Goal: Task Accomplishment & Management: Complete application form

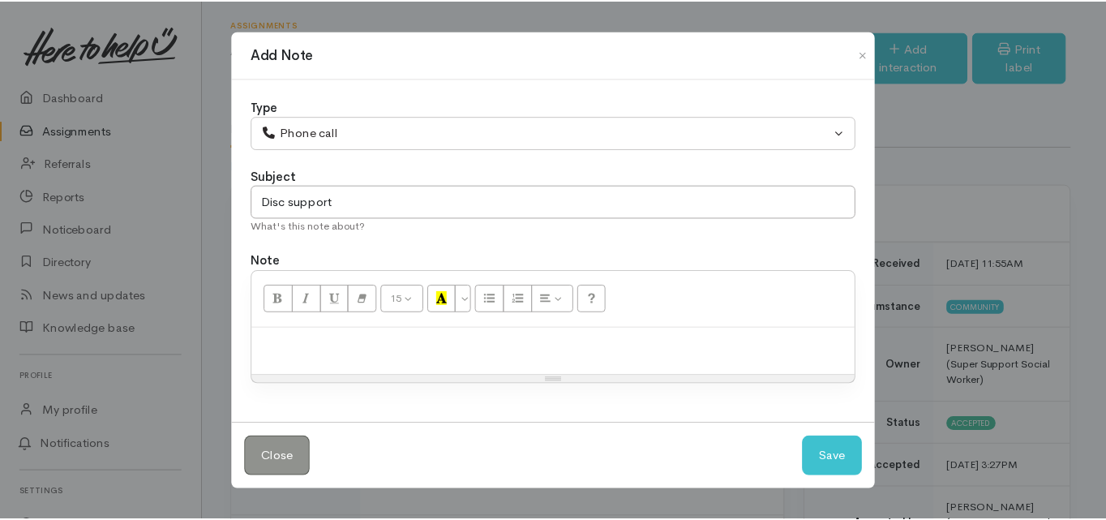
scroll to position [1329, 0]
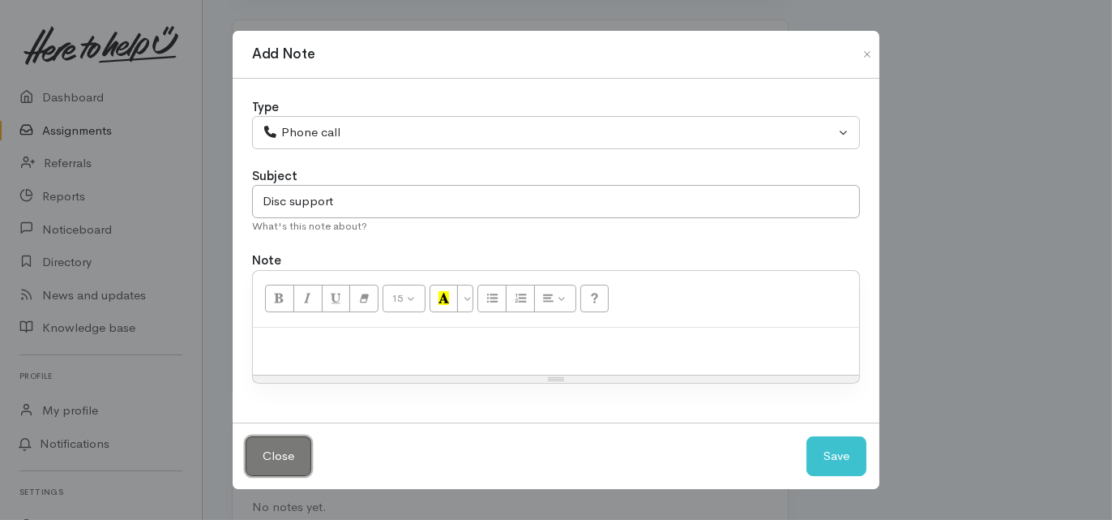
click at [261, 455] on button "Close" at bounding box center [279, 456] width 66 height 40
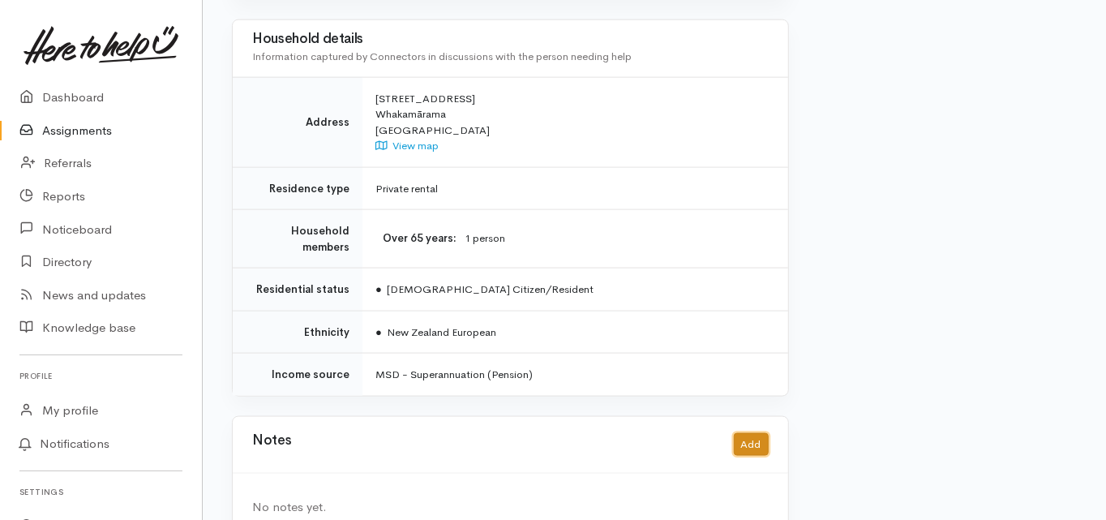
click at [750, 433] on button "Add" at bounding box center [751, 445] width 35 height 24
select select "1"
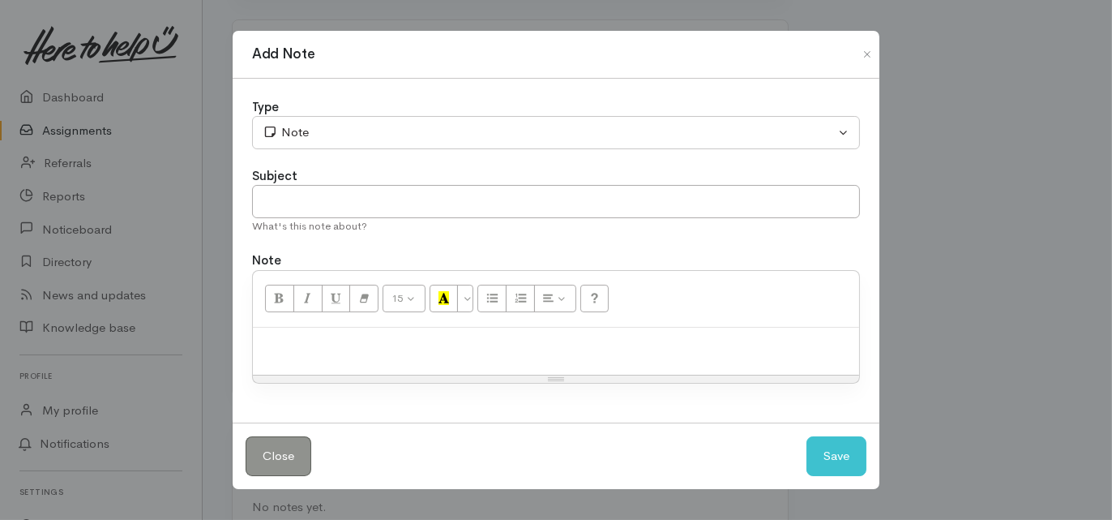
click at [314, 151] on div "Type Correspondence Discussion Email Note Phone call SMS text message Note Subj…" at bounding box center [556, 251] width 647 height 345
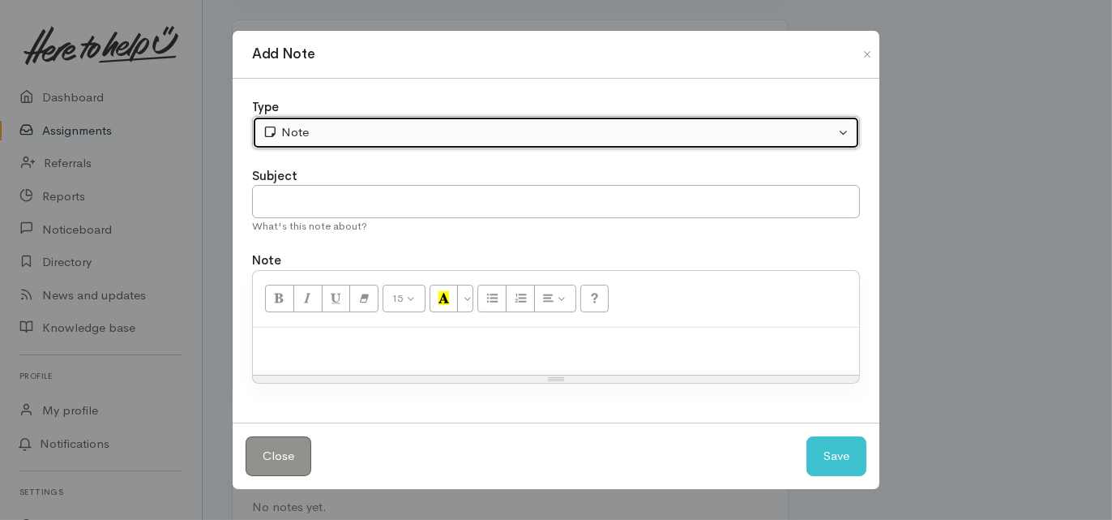
click at [309, 135] on div "Note" at bounding box center [549, 132] width 572 height 19
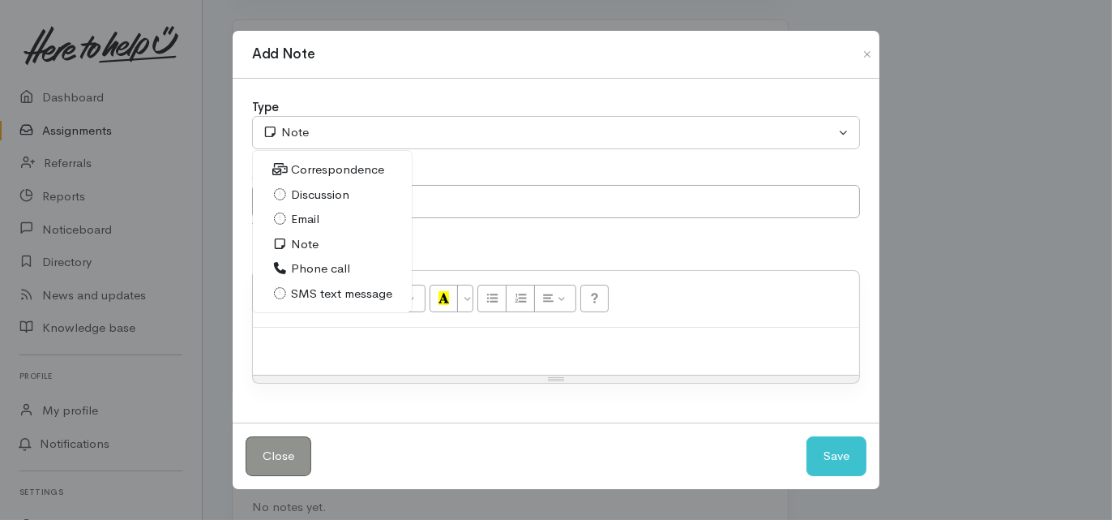
click at [310, 266] on span "Phone call" at bounding box center [320, 268] width 59 height 19
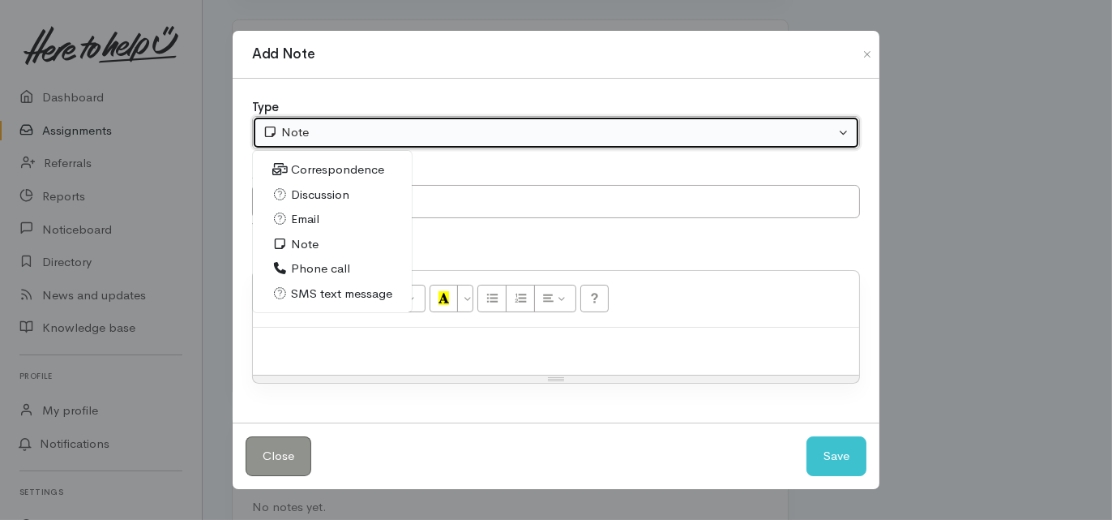
select select "3"
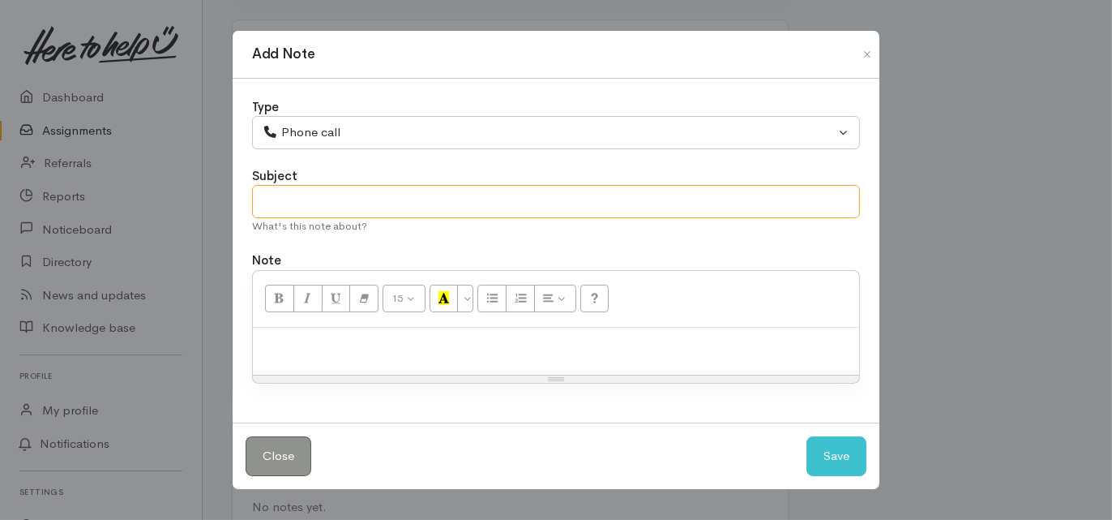
click at [285, 203] on input "text" at bounding box center [556, 201] width 608 height 33
type input "A"
type input "Support needed"
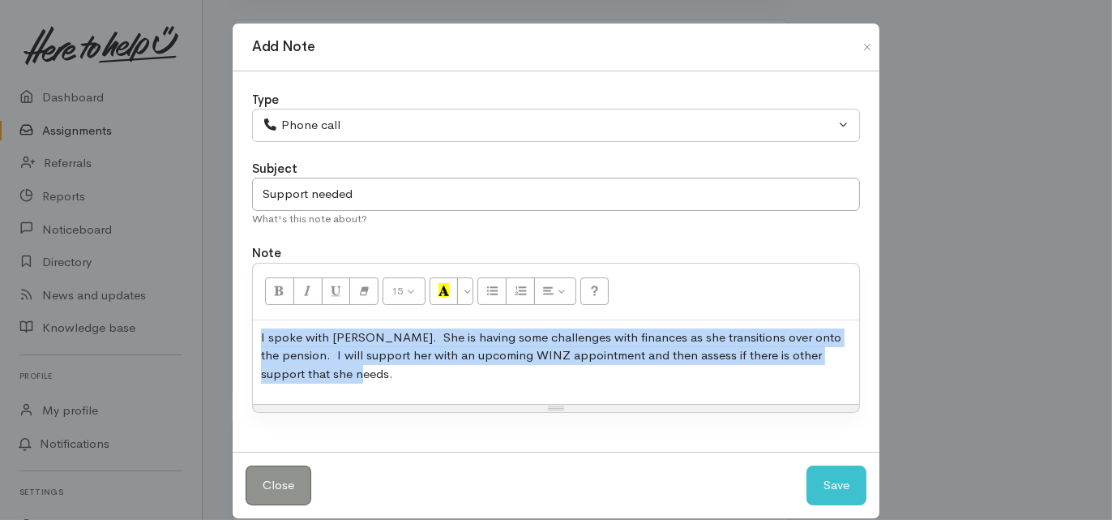
drag, startPoint x: 354, startPoint y: 375, endPoint x: 255, endPoint y: 332, distance: 107.8
click at [255, 332] on div "I spoke with Gaylene. She is having some challenges with finances as she transi…" at bounding box center [556, 362] width 606 height 84
copy p "I spoke with Gaylene. She is having some challenges with finances as she transi…"
click at [828, 475] on button "Save" at bounding box center [837, 485] width 60 height 40
select select "1"
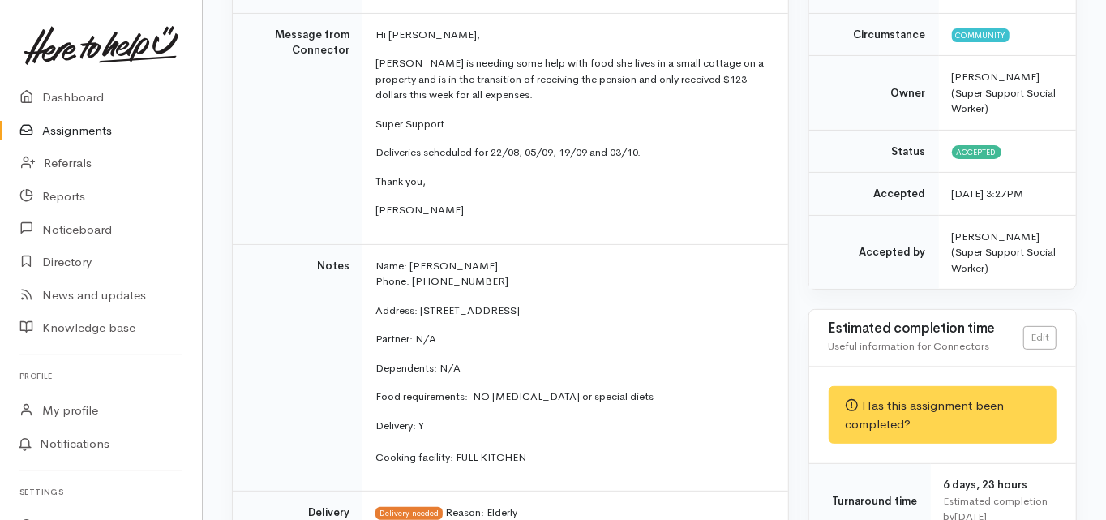
scroll to position [0, 0]
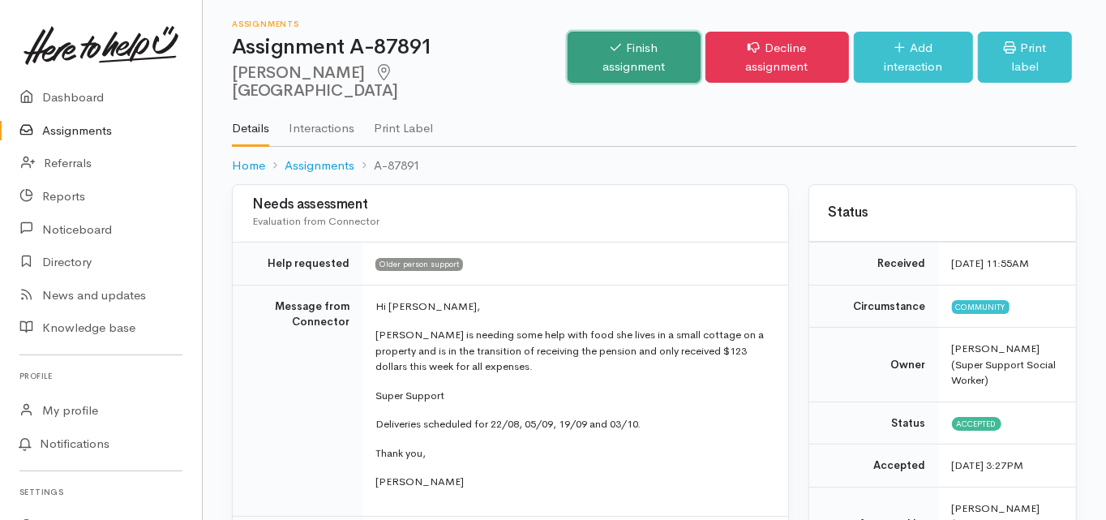
click at [631, 44] on link "Finish assignment" at bounding box center [633, 57] width 132 height 51
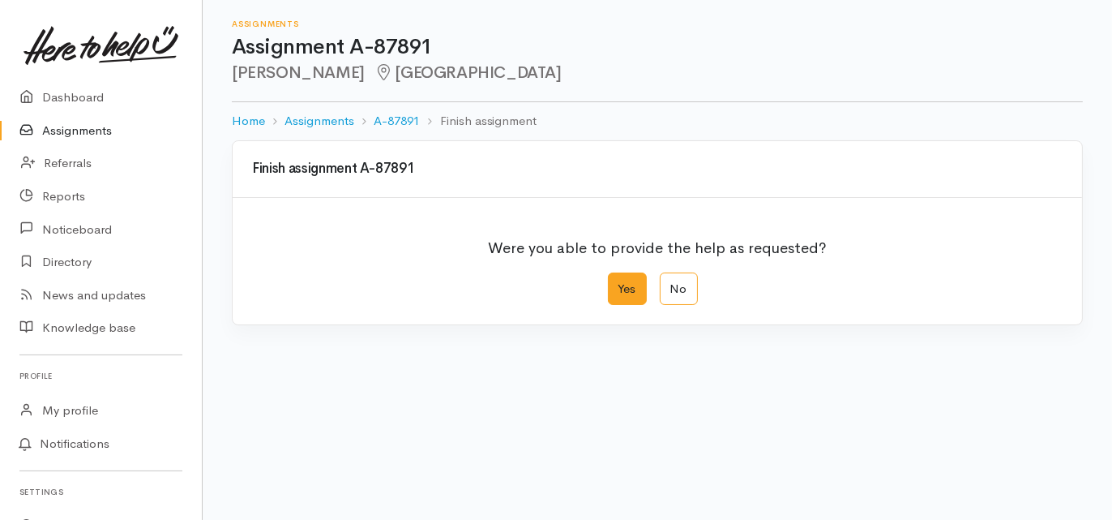
click at [631, 287] on label "Yes" at bounding box center [627, 288] width 39 height 33
click at [619, 283] on input "Yes" at bounding box center [613, 277] width 11 height 11
radio input "true"
click at [493, 403] on div "We delivered the help requested" at bounding box center [646, 400] width 773 height 19
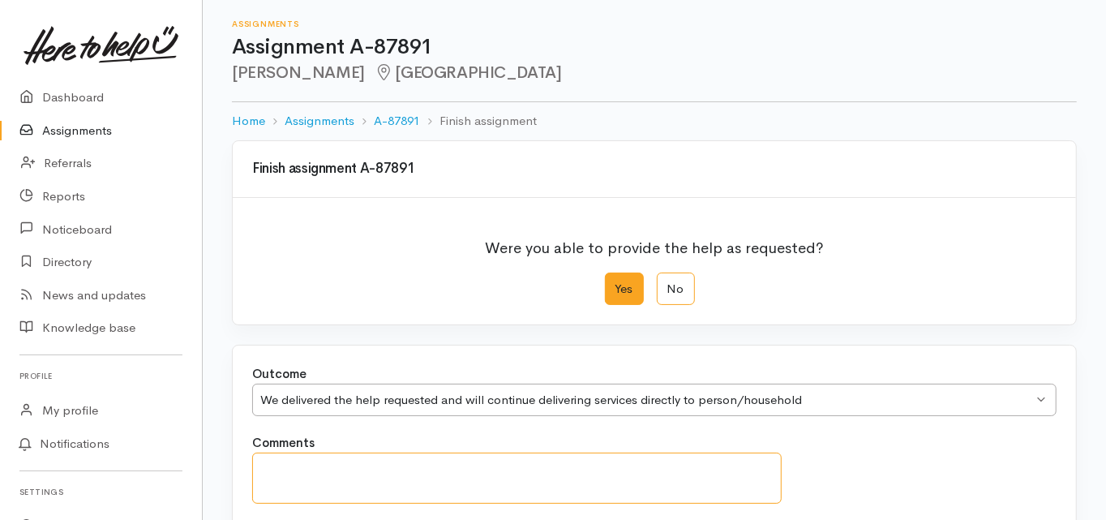
click at [316, 452] on textarea "Comments" at bounding box center [516, 477] width 529 height 51
paste textarea "I spoke with Gaylene. She is having some challenges with finances as she transi…"
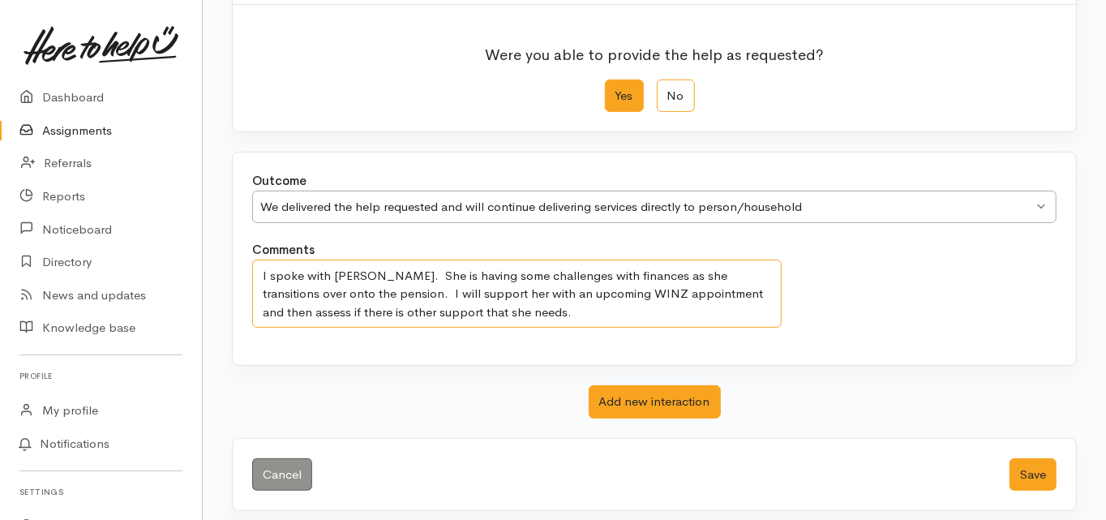
scroll to position [199, 0]
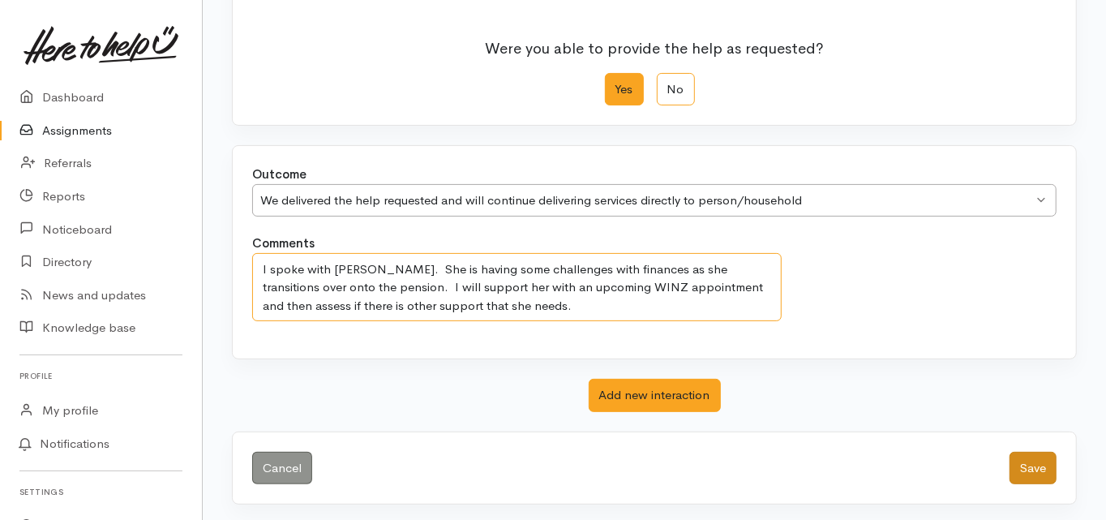
type textarea "I spoke with Gaylene. She is having some challenges with finances as she transi…"
click at [1031, 463] on button "Save" at bounding box center [1032, 468] width 47 height 33
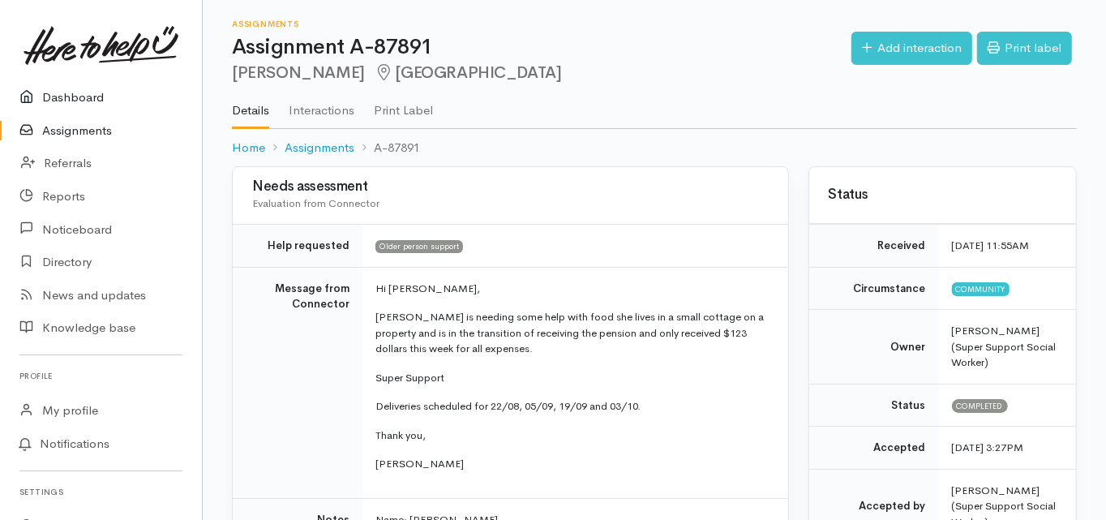
click at [75, 97] on link "Dashboard" at bounding box center [101, 97] width 202 height 33
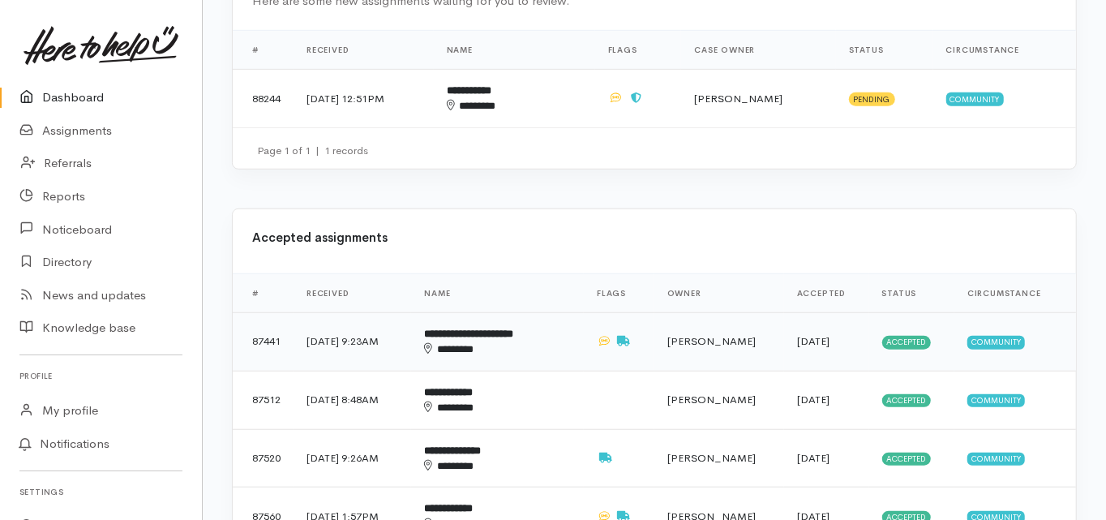
scroll to position [649, 0]
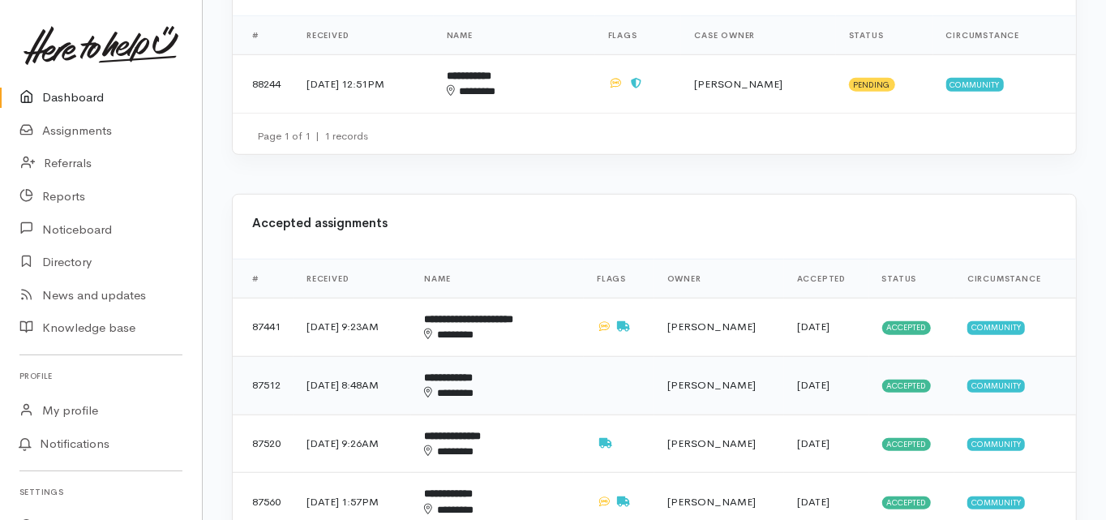
click at [473, 372] on b "**********" at bounding box center [448, 377] width 49 height 11
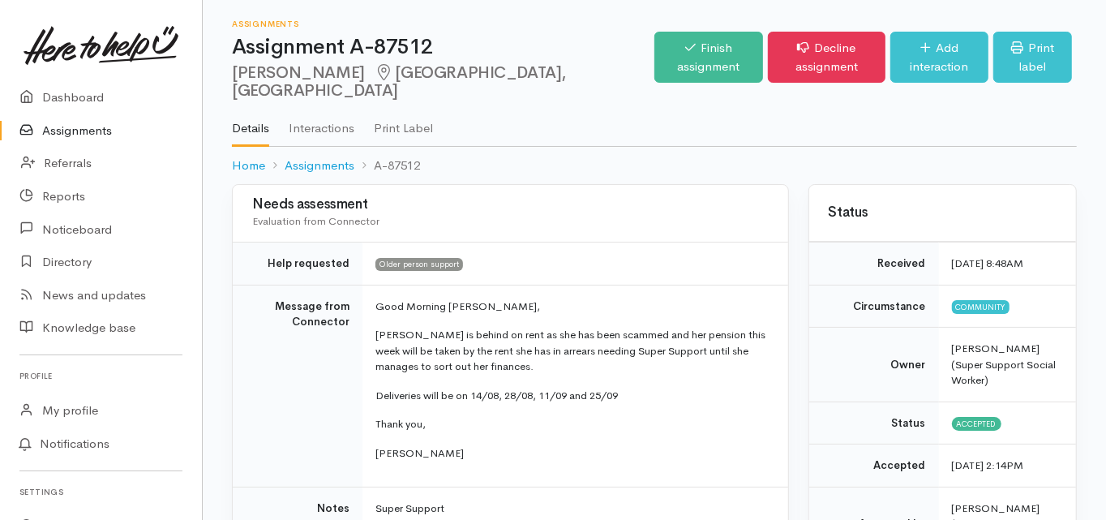
scroll to position [65, 0]
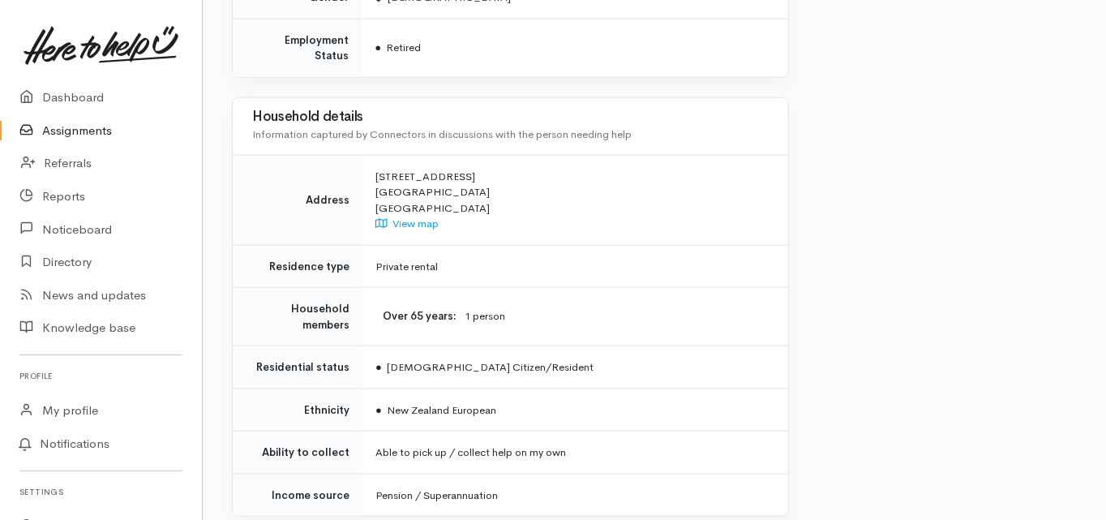
scroll to position [1371, 0]
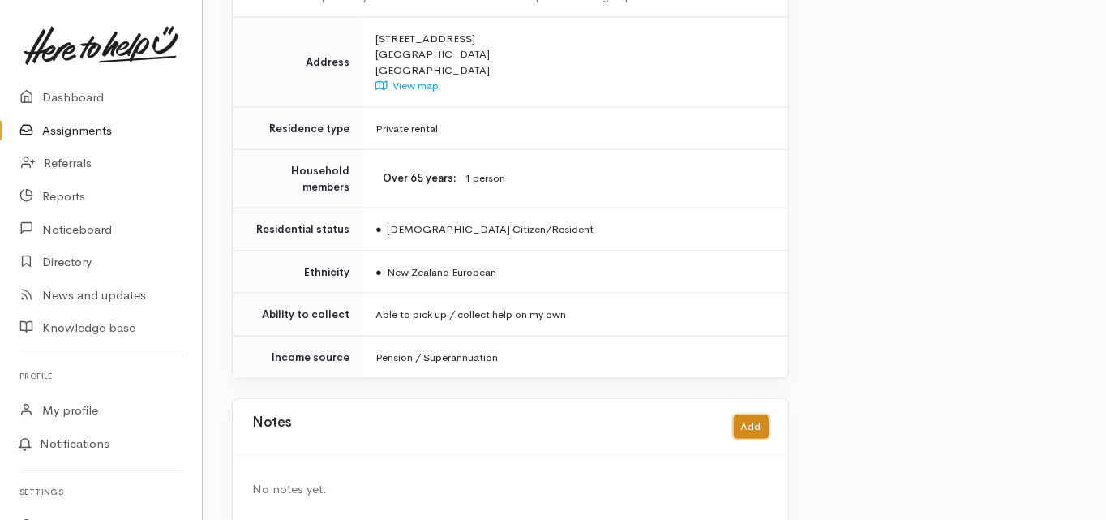
click at [746, 415] on button "Add" at bounding box center [751, 427] width 35 height 24
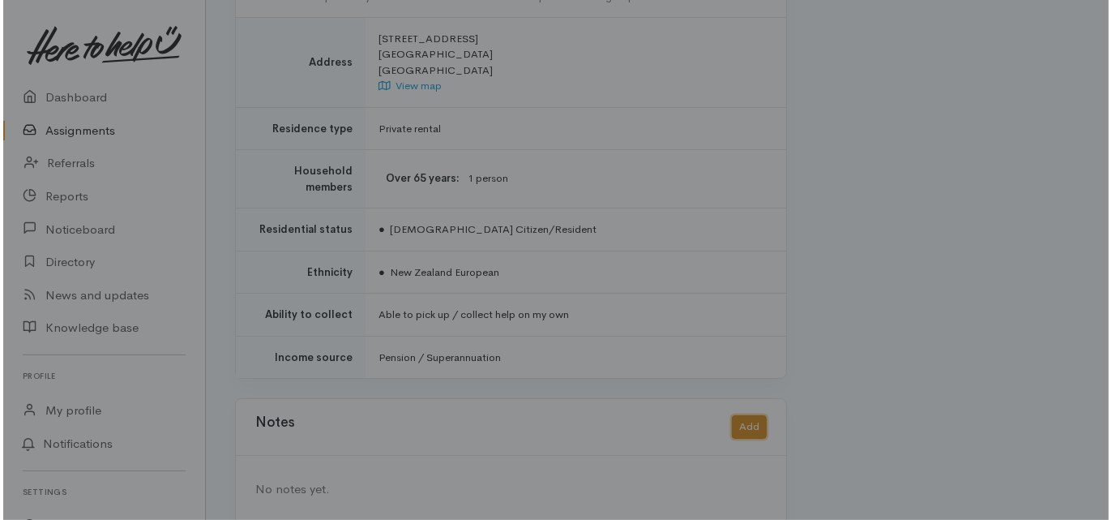
scroll to position [1354, 0]
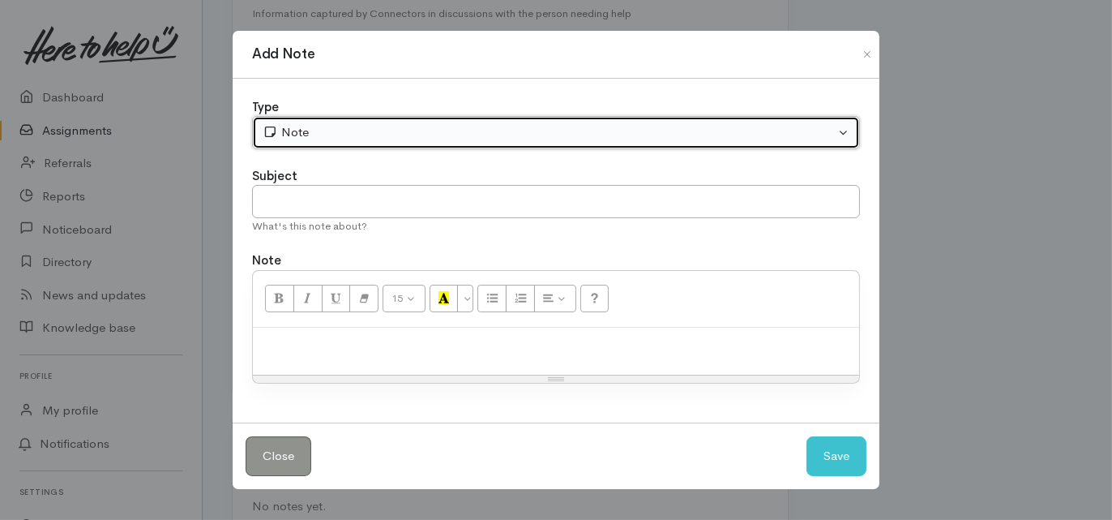
click at [301, 128] on div "Note" at bounding box center [549, 132] width 572 height 19
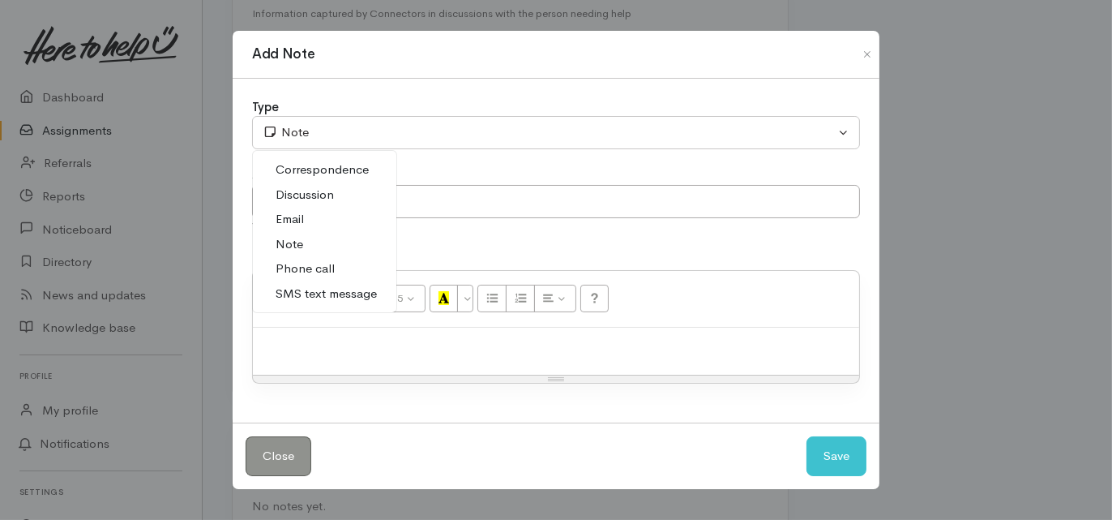
click at [309, 272] on span "Phone call" at bounding box center [305, 268] width 59 height 19
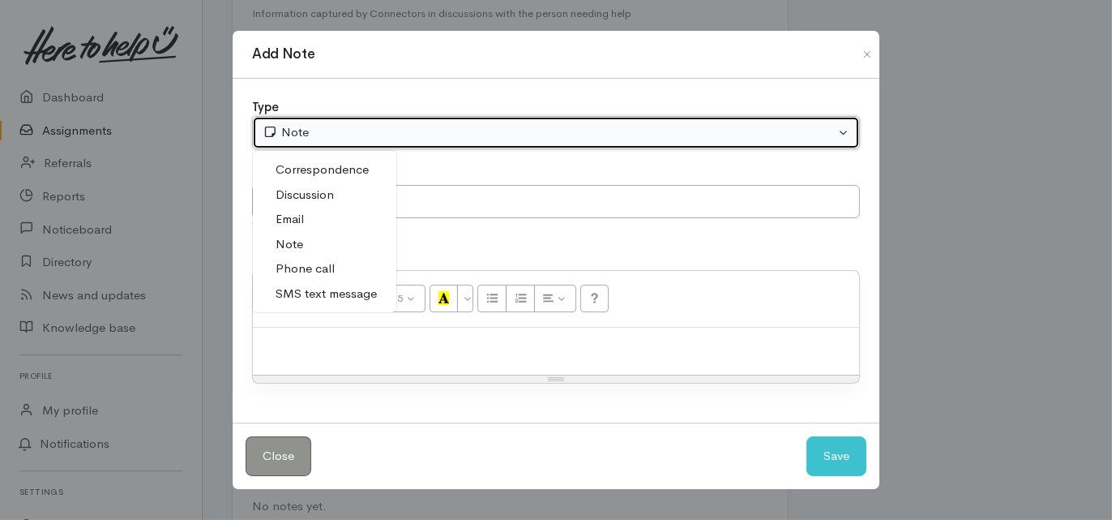
select select "3"
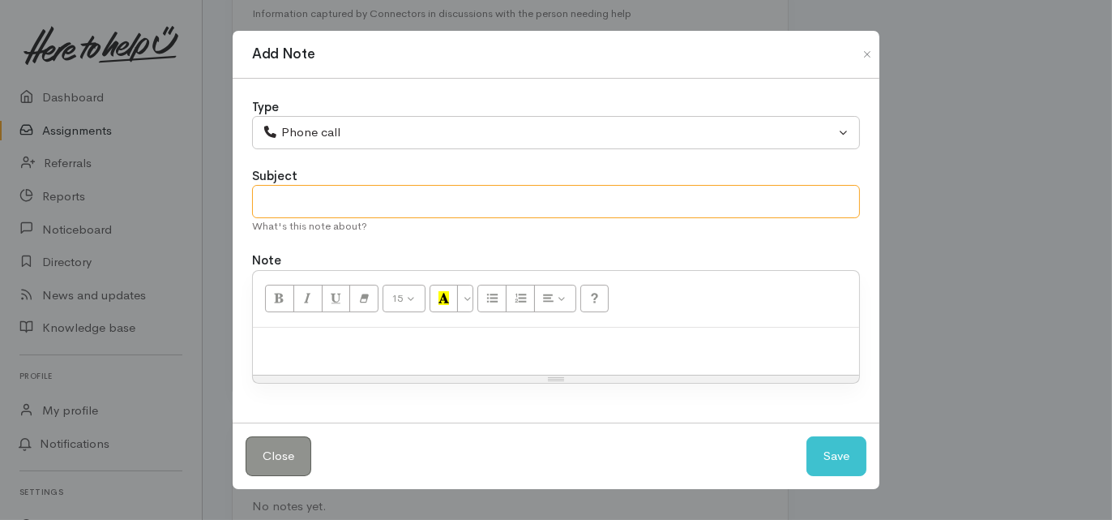
click at [288, 208] on input "text" at bounding box center [556, 201] width 608 height 33
type input "No further support needed"
click at [259, 328] on div at bounding box center [556, 351] width 606 height 48
paste div
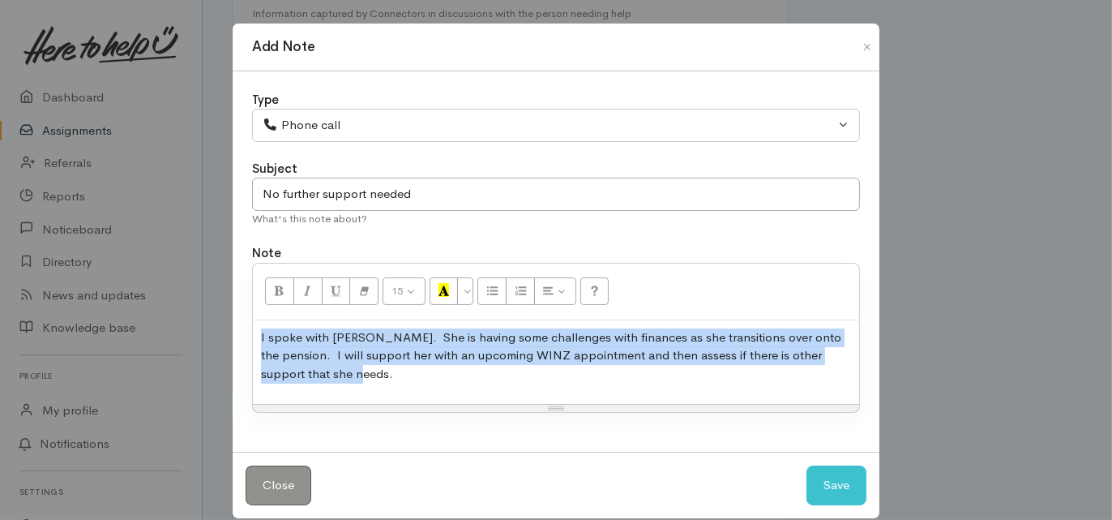
drag, startPoint x: 366, startPoint y: 371, endPoint x: 247, endPoint y: 308, distance: 134.9
click at [247, 308] on div "Type Correspondence Discussion Email Note Phone call SMS text message Phone cal…" at bounding box center [556, 261] width 647 height 381
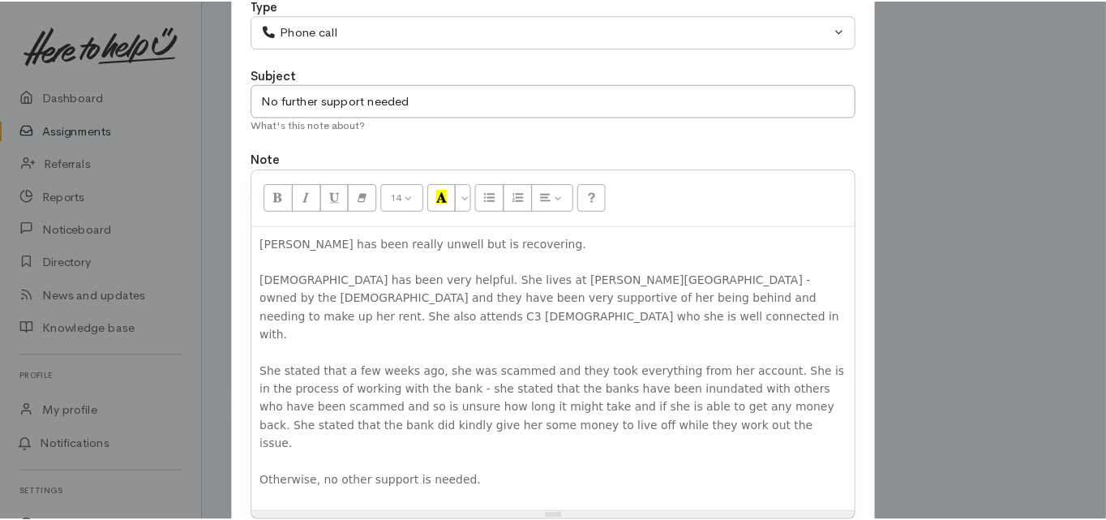
scroll to position [182, 0]
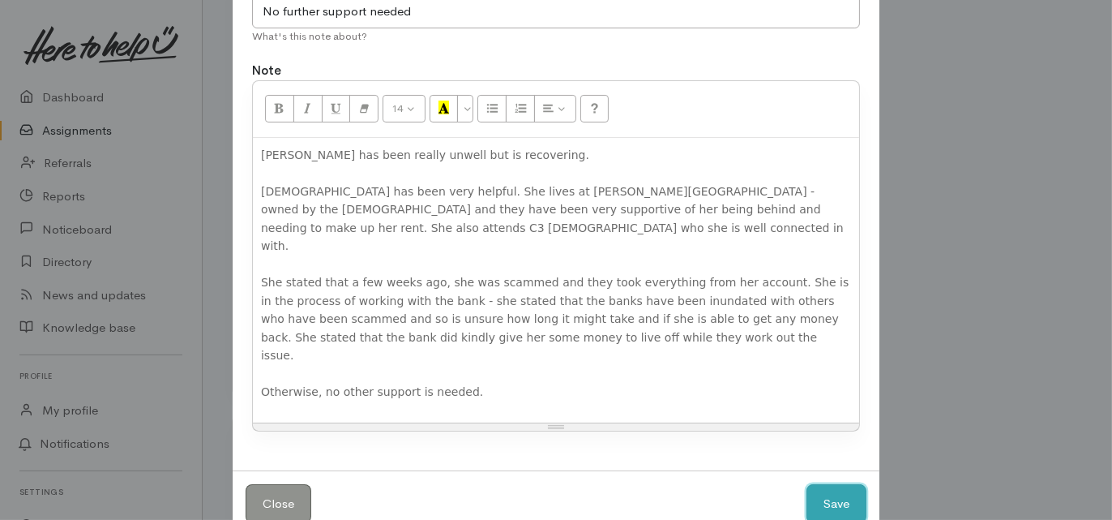
click at [833, 484] on button "Save" at bounding box center [837, 504] width 60 height 40
select select "1"
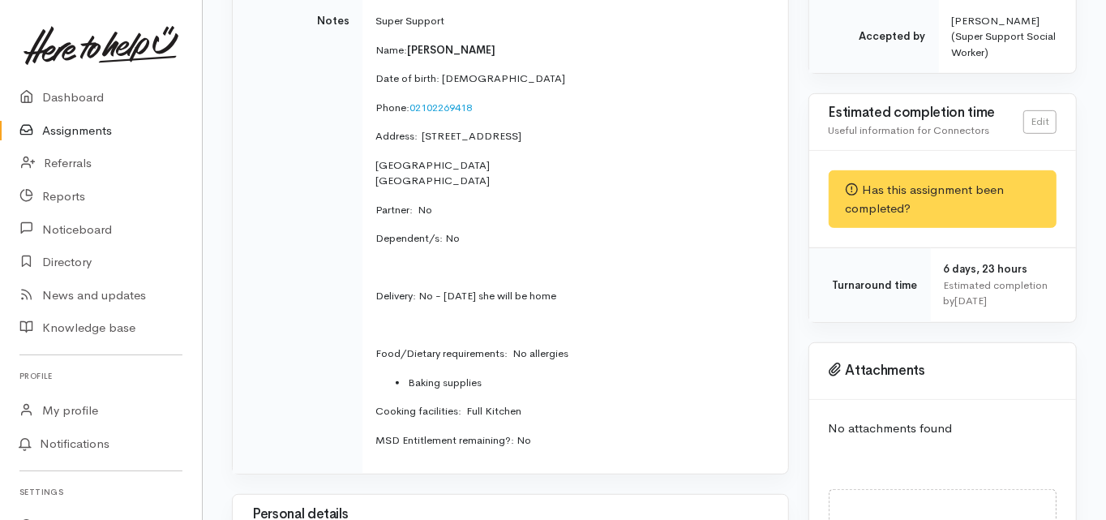
scroll to position [0, 0]
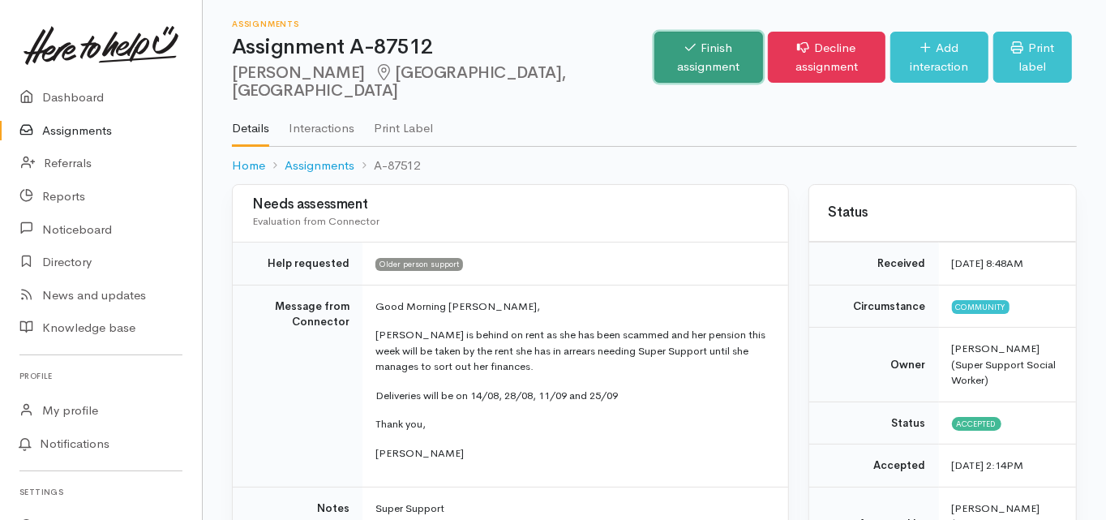
click at [654, 49] on link "Finish assignment" at bounding box center [708, 57] width 109 height 51
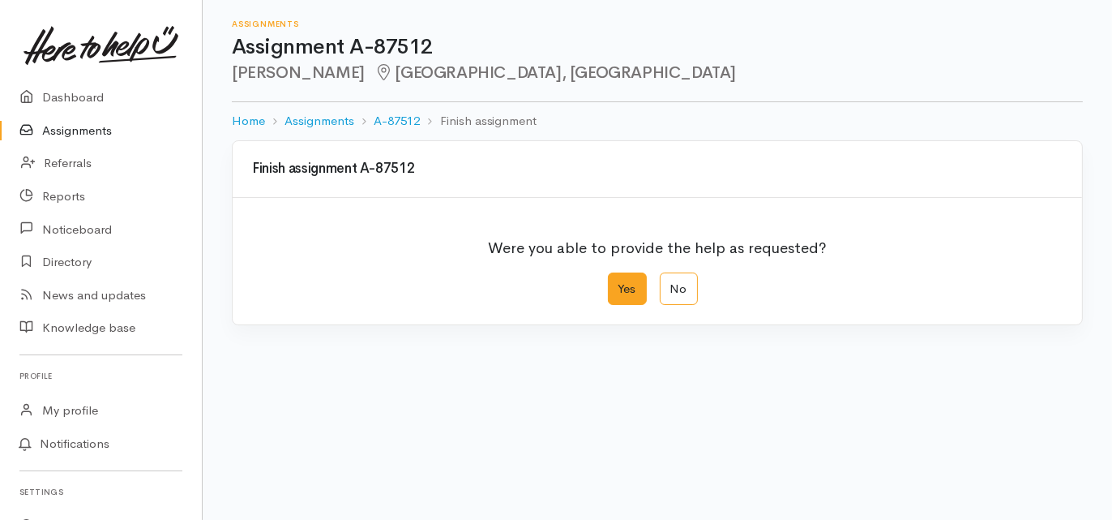
click at [617, 292] on label "Yes" at bounding box center [627, 288] width 39 height 33
click at [617, 283] on input "Yes" at bounding box center [613, 277] width 11 height 11
radio input "true"
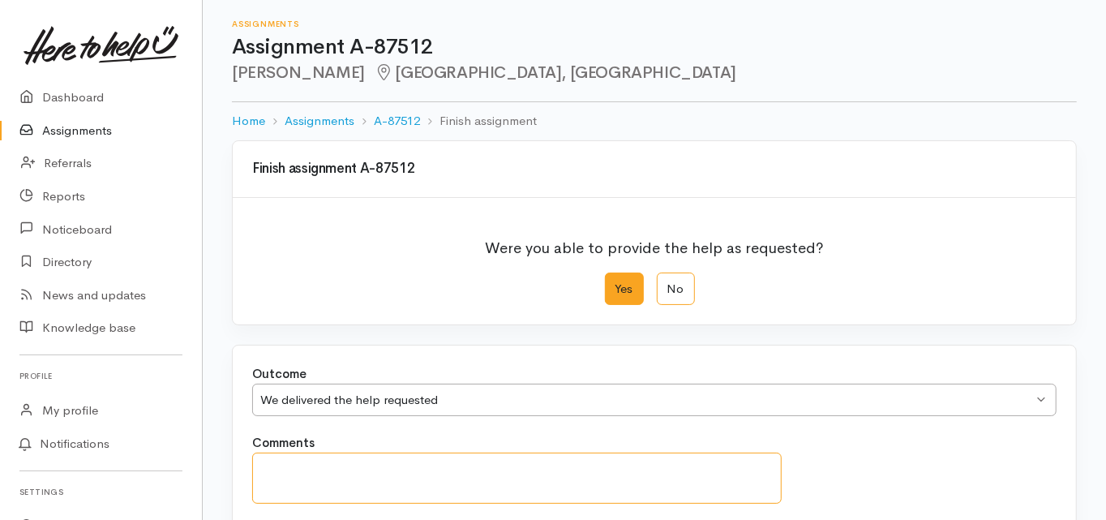
paste textarea "Joyce has been really unwell but is recovering. Her church has been very helpfu…"
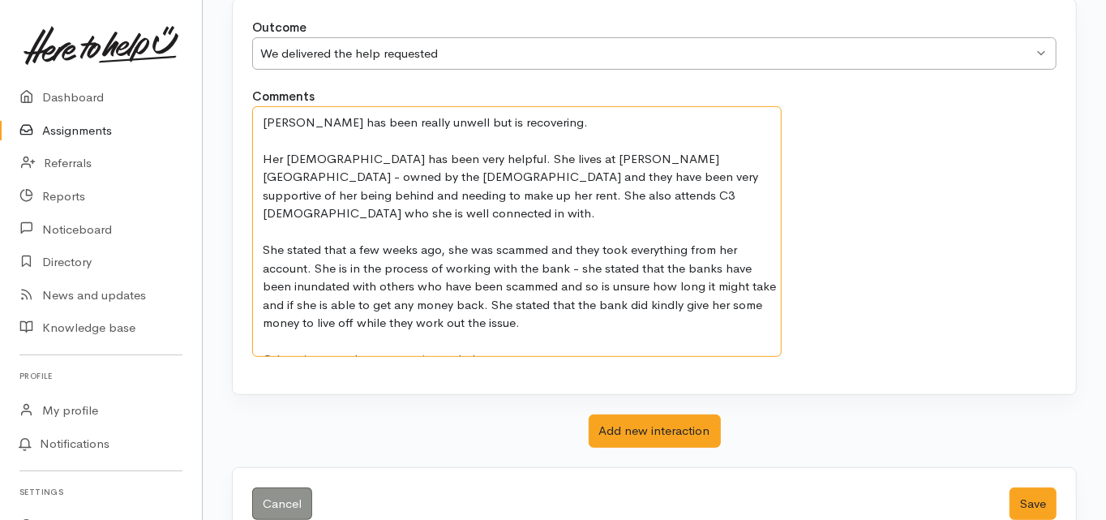
scroll to position [366, 0]
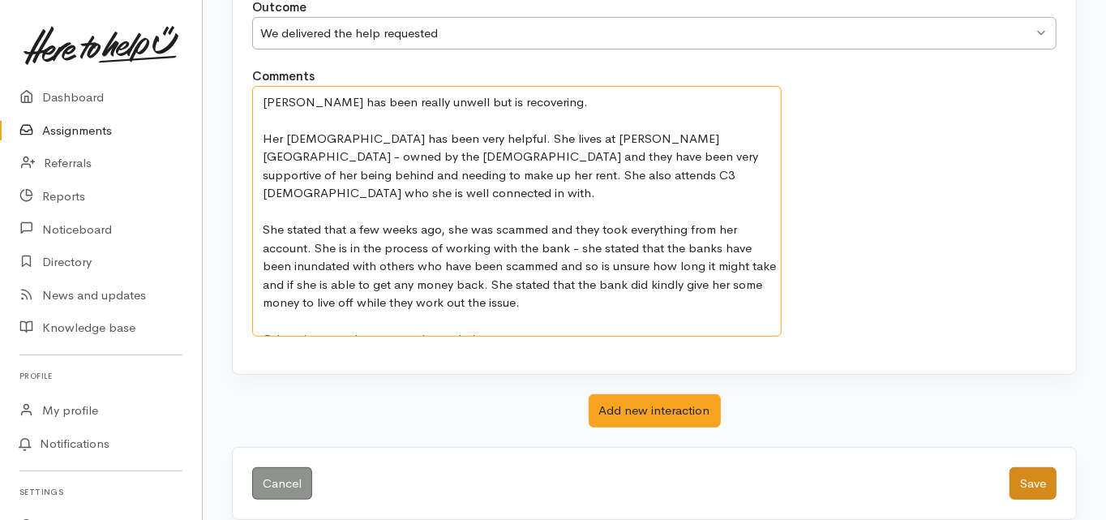
type textarea "Joyce has been really unwell but is recovering. Her church has been very helpfu…"
click at [1030, 481] on button "Save" at bounding box center [1032, 483] width 47 height 33
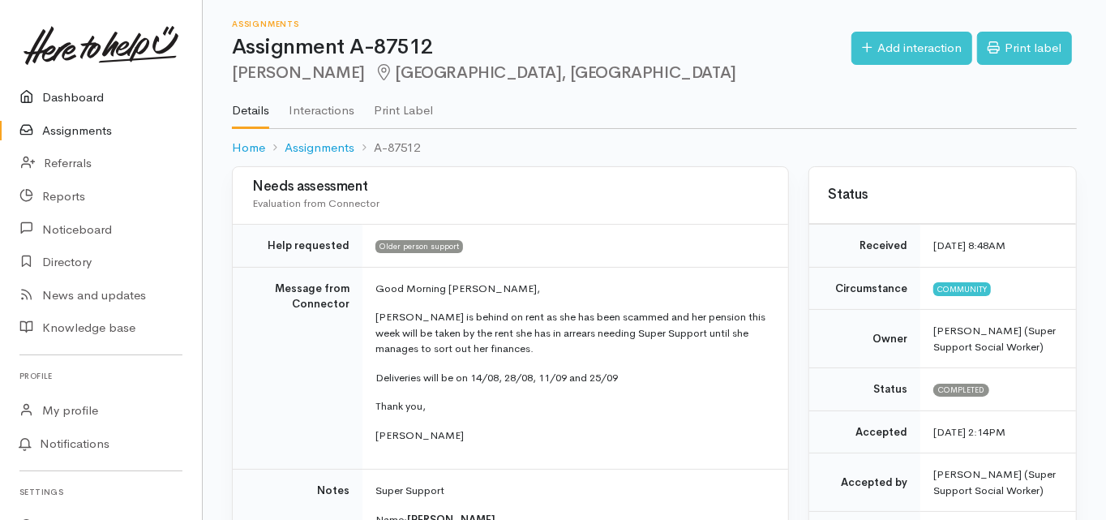
click at [71, 90] on link "Dashboard" at bounding box center [101, 97] width 202 height 33
